Goal: Navigation & Orientation: Go to known website

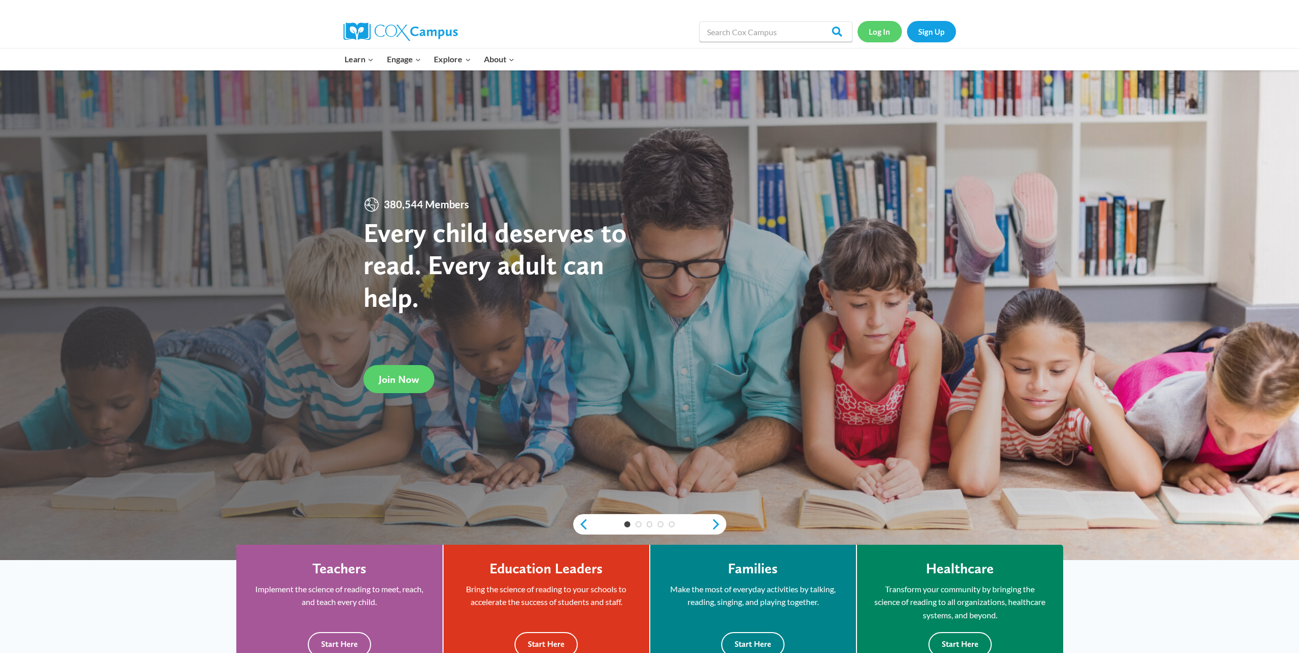
click at [879, 36] on link "Log In" at bounding box center [880, 31] width 44 height 21
click at [887, 35] on link "Log In" at bounding box center [880, 31] width 44 height 21
click at [889, 38] on link "Log In" at bounding box center [880, 31] width 44 height 21
click at [890, 31] on link "Log In" at bounding box center [880, 31] width 44 height 21
